Goal: Information Seeking & Learning: Learn about a topic

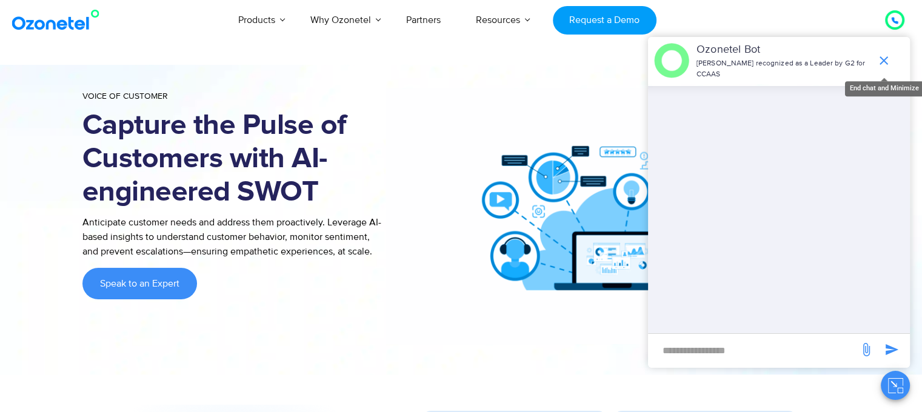
click at [883, 53] on icon "end chat or minimize" at bounding box center [884, 60] width 15 height 15
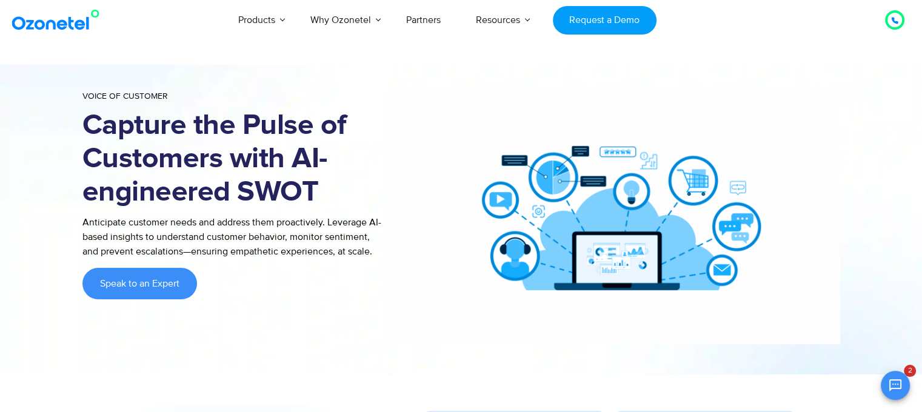
click at [221, 225] on p "Anticipate customer needs and address them proactively. Leverage AI-based insig…" at bounding box center [233, 237] width 303 height 44
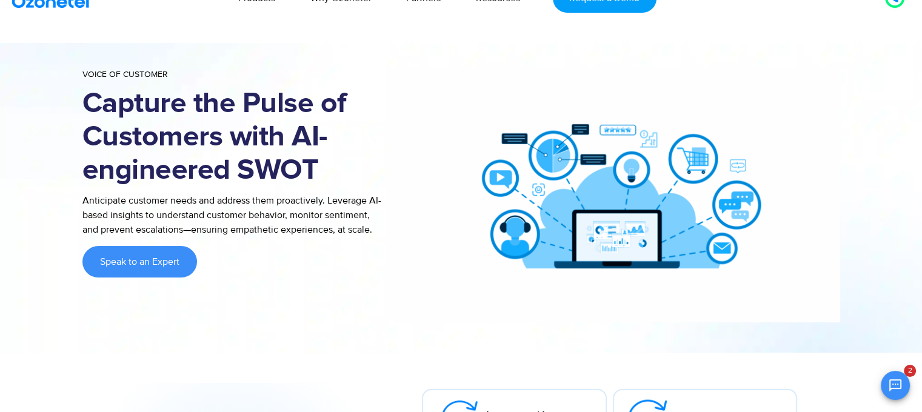
scroll to position [24, 0]
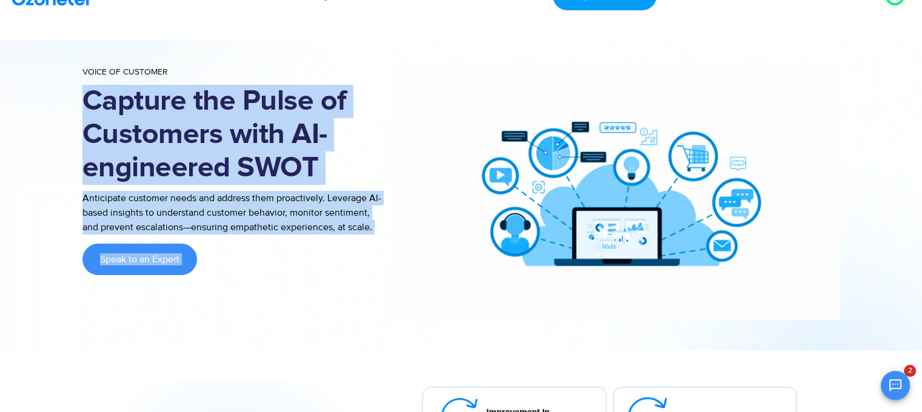
drag, startPoint x: 85, startPoint y: 99, endPoint x: 418, endPoint y: 218, distance: 353.4
click at [418, 218] on div "Voice of Customer Capture the Pulse of Customers with AI-engineered SWOT Antici…" at bounding box center [461, 192] width 758 height 256
copy div "Capture the Pulse of Customers with AI-engineered SWOT Anticipate customer need…"
click at [405, 124] on img at bounding box center [613, 192] width 455 height 256
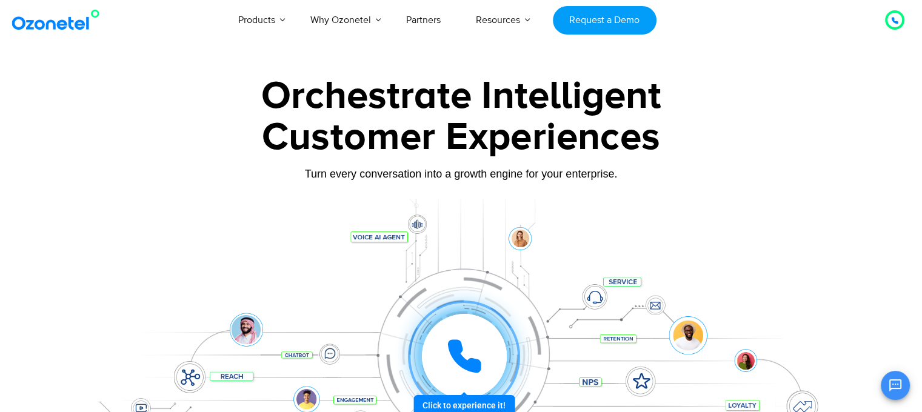
scroll to position [96, 0]
